Goal: Information Seeking & Learning: Learn about a topic

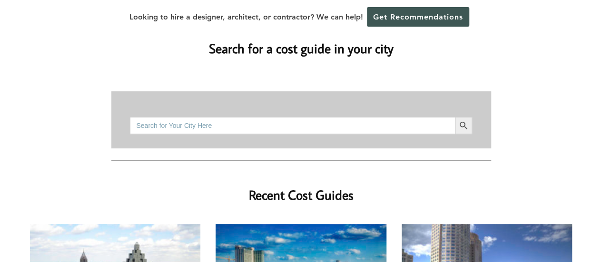
scroll to position [121, 0]
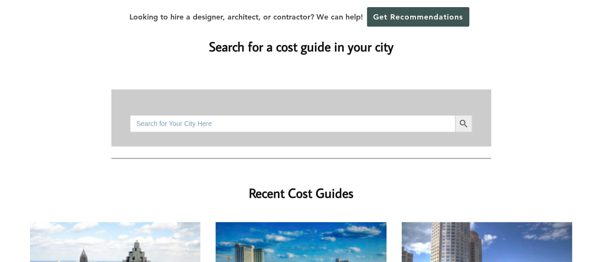
click at [261, 115] on input "Search for:" at bounding box center [292, 123] width 324 height 17
type input "d"
type input "clermont [US_STATE]"
click at [457, 115] on span "submit" at bounding box center [463, 123] width 17 height 17
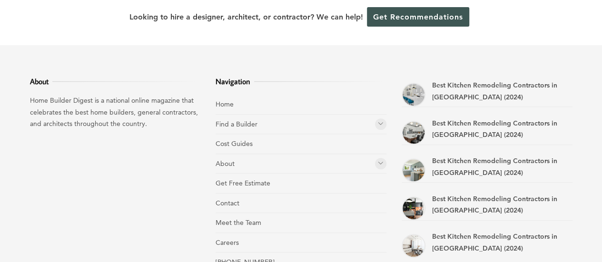
scroll to position [162, 0]
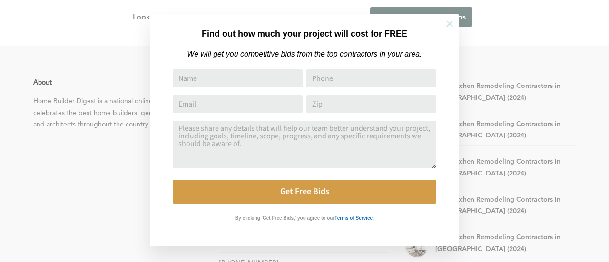
click at [450, 20] on icon at bounding box center [449, 24] width 10 height 10
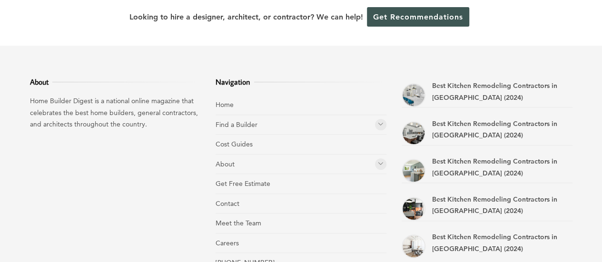
scroll to position [0, 0]
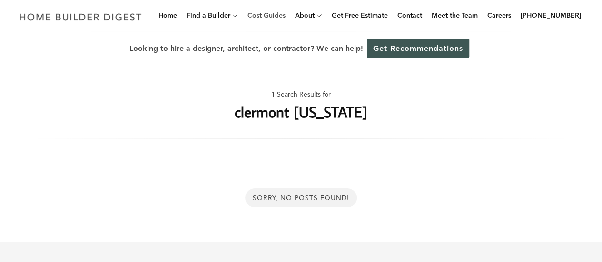
click at [270, 19] on link "Cost Guides" at bounding box center [267, 15] width 46 height 30
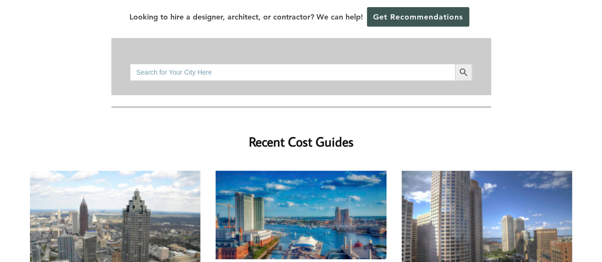
scroll to position [173, 0]
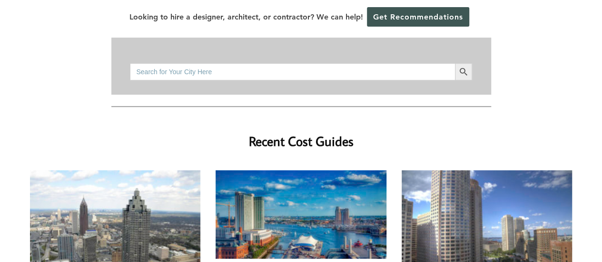
click at [298, 63] on input "Search for:" at bounding box center [292, 71] width 324 height 17
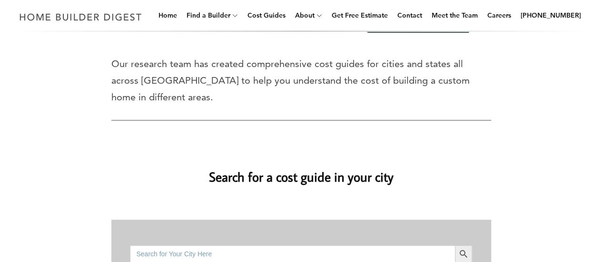
scroll to position [24, 0]
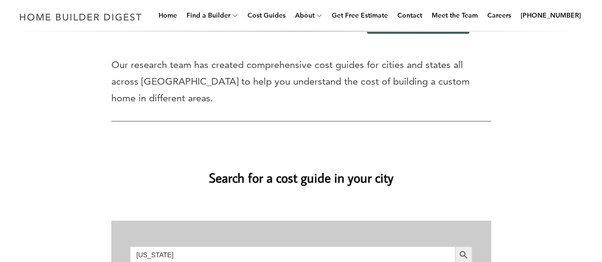
type input "florida"
click at [455, 246] on button "Search Button" at bounding box center [463, 254] width 17 height 17
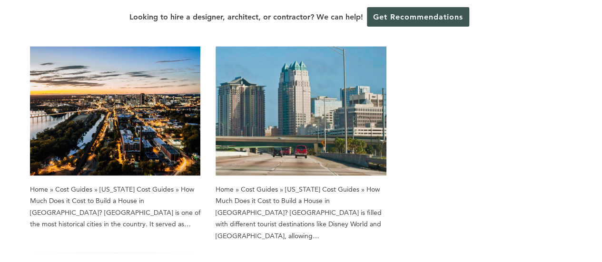
scroll to position [724, 0]
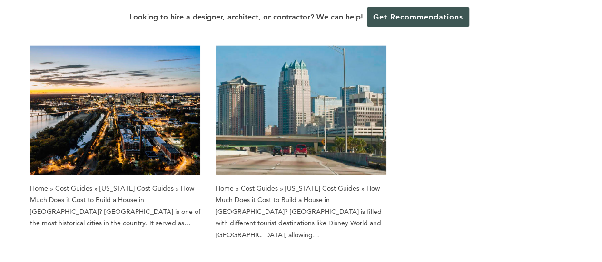
click at [327, 114] on img at bounding box center [300, 109] width 171 height 129
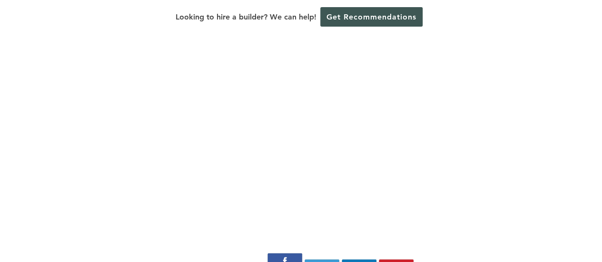
scroll to position [810, 0]
